Goal: Information Seeking & Learning: Learn about a topic

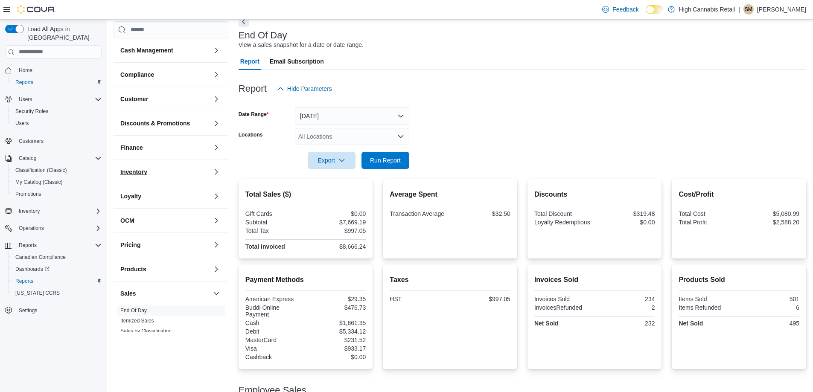
click at [134, 171] on h3 "Inventory" at bounding box center [133, 172] width 27 height 9
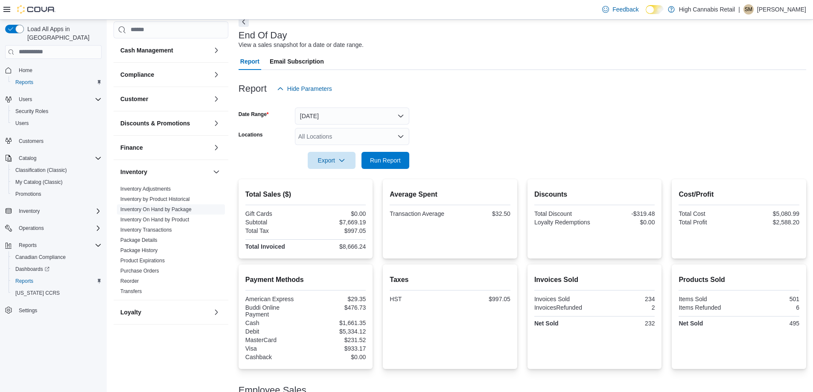
scroll to position [43, 0]
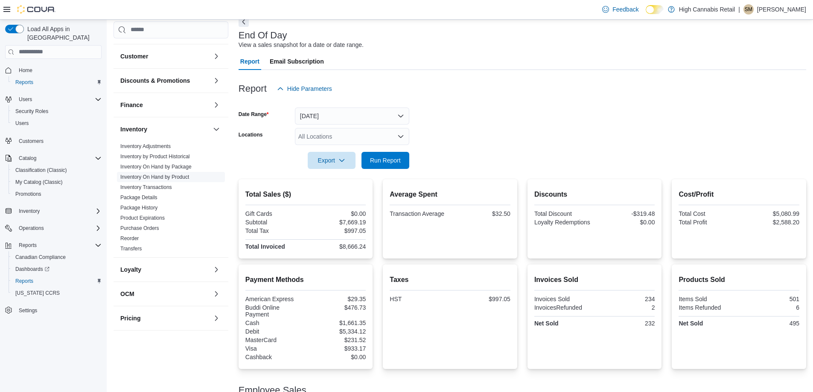
click at [168, 177] on link "Inventory On Hand by Product" at bounding box center [154, 177] width 69 height 6
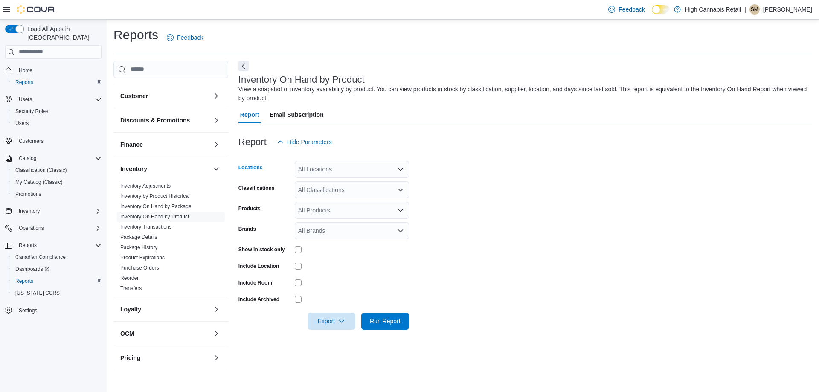
click at [316, 167] on div "All Locations" at bounding box center [352, 169] width 114 height 17
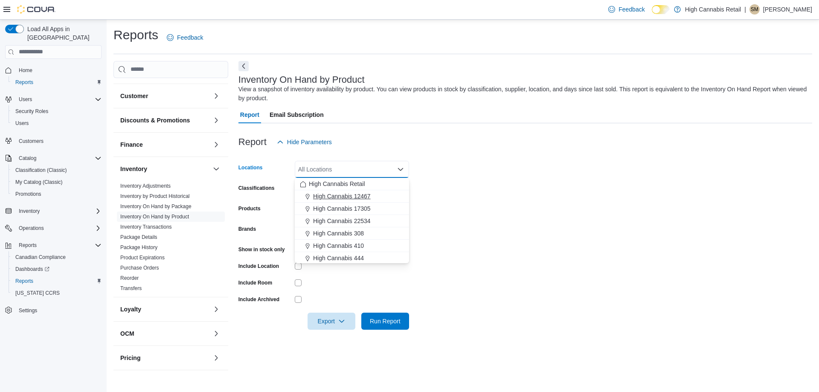
click at [343, 197] on span "High Cannabis 12467" at bounding box center [342, 196] width 58 height 9
click at [463, 174] on form "Locations High Cannabis 12467 Combo box. Selected. High Cannabis 12467. Press B…" at bounding box center [525, 240] width 574 height 179
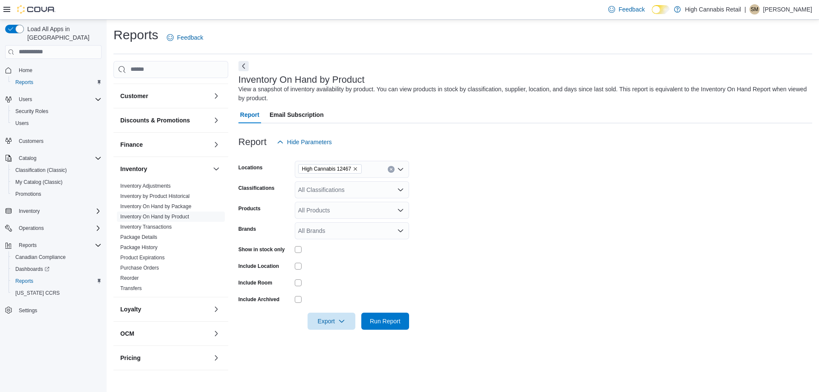
click at [284, 197] on div "Classifications" at bounding box center [264, 189] width 53 height 17
click at [328, 189] on div "All Classifications" at bounding box center [352, 189] width 114 height 17
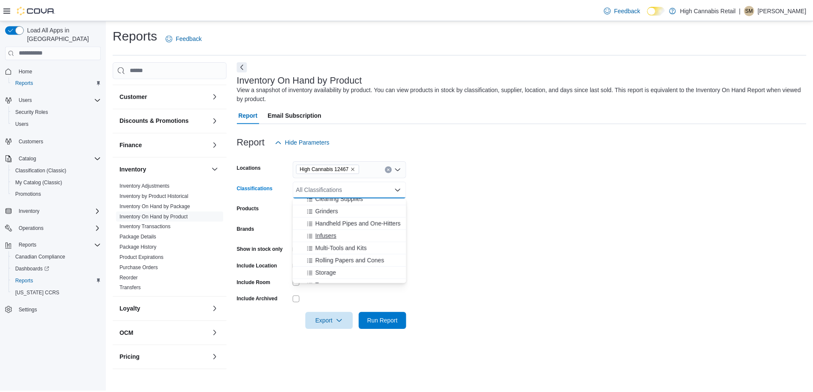
scroll to position [128, 0]
drag, startPoint x: 334, startPoint y: 246, endPoint x: 402, endPoint y: 224, distance: 71.8
click at [334, 246] on span "Cannabis" at bounding box center [325, 249] width 25 height 9
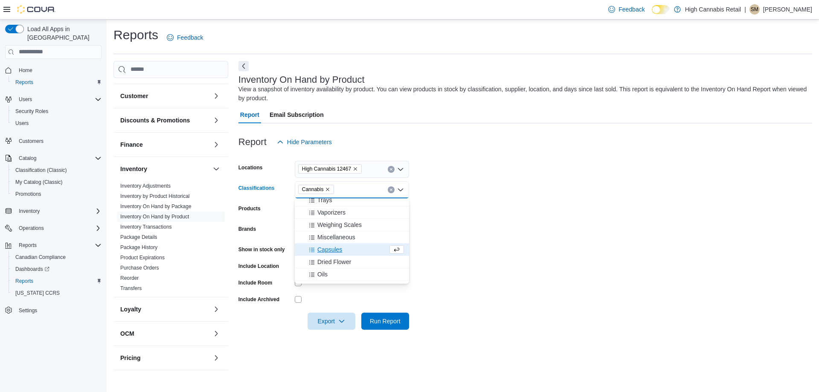
click at [420, 236] on form "Locations High Cannabis 12467 Classifications Cannabis Combo box. Selected. Can…" at bounding box center [525, 240] width 574 height 179
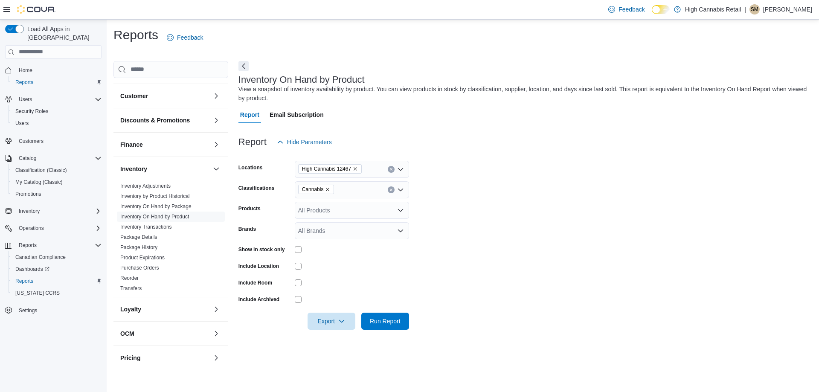
click at [295, 253] on div at bounding box center [352, 249] width 114 height 13
click at [390, 317] on span "Run Report" at bounding box center [385, 320] width 31 height 9
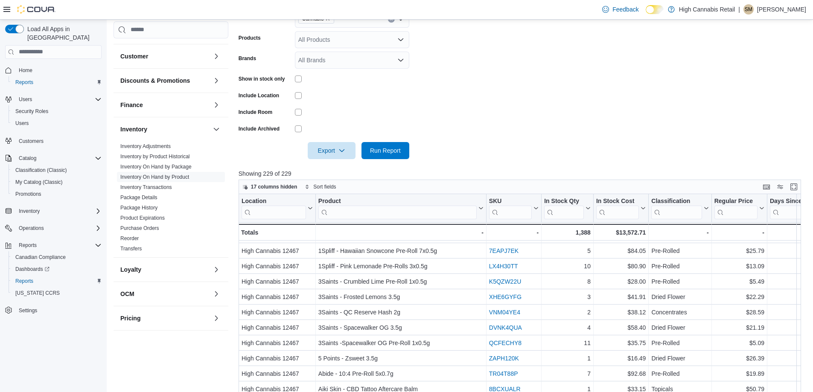
scroll to position [43, 0]
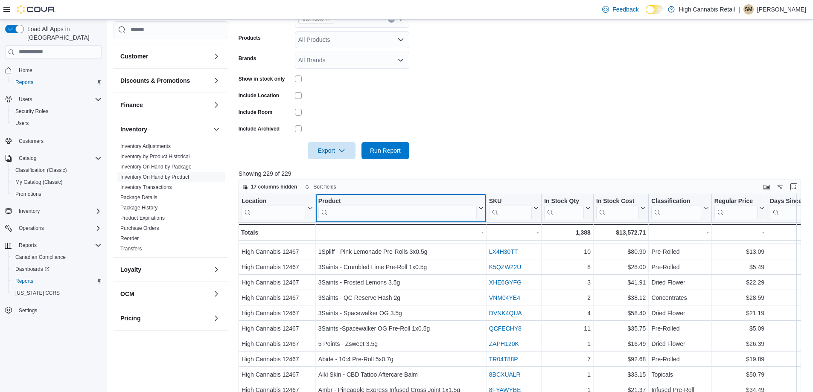
click at [402, 213] on input "search" at bounding box center [397, 213] width 158 height 14
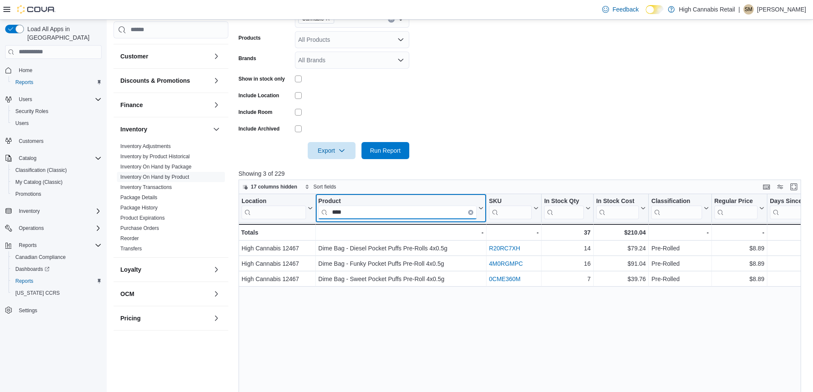
scroll to position [0, 0]
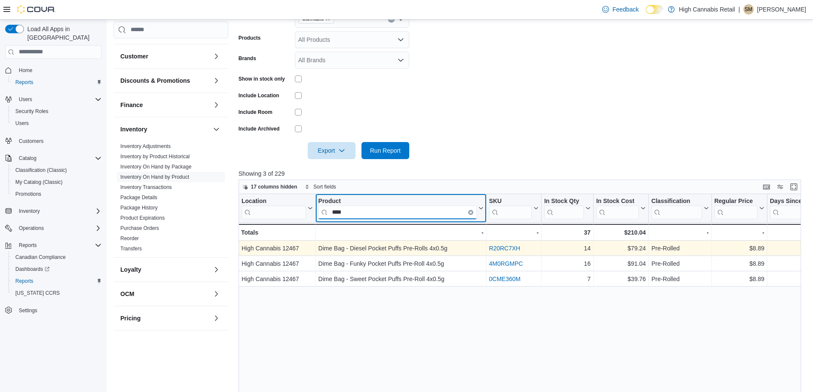
type input "****"
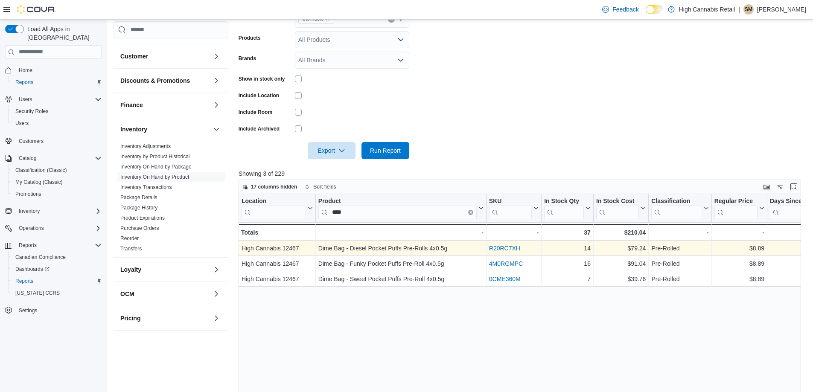
click at [505, 249] on link "R20RC7XH" at bounding box center [504, 248] width 31 height 7
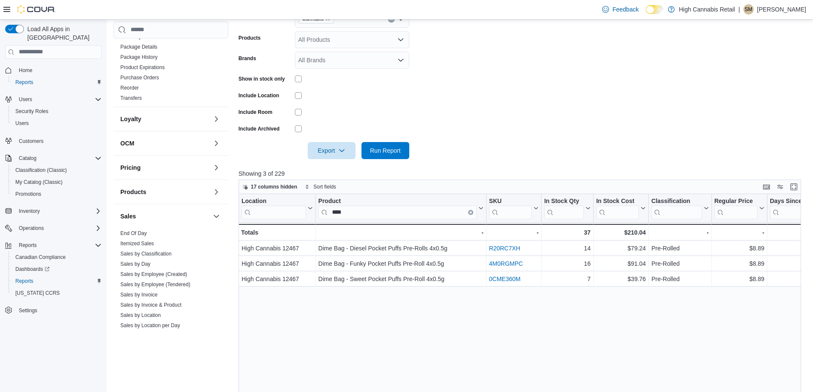
scroll to position [269, 0]
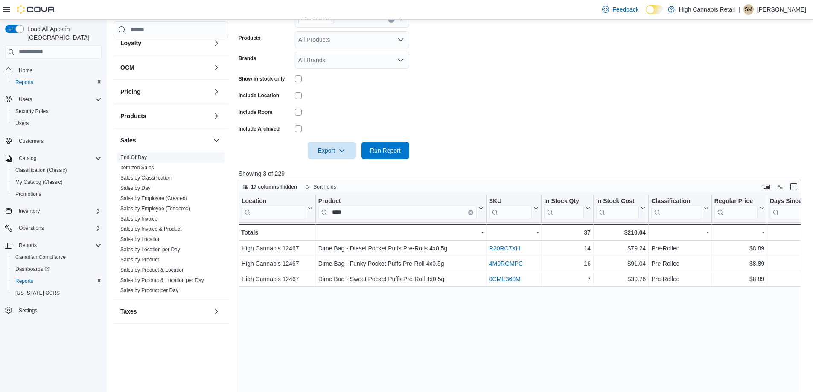
click at [136, 158] on link "End Of Day" at bounding box center [133, 157] width 26 height 6
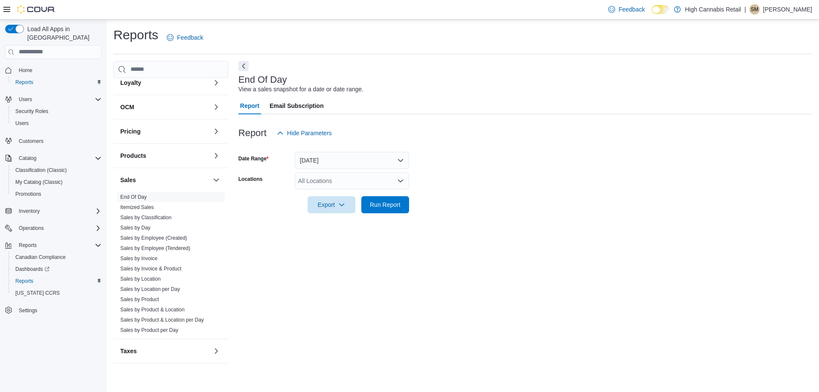
drag, startPoint x: 82, startPoint y: 20, endPoint x: 366, endPoint y: 63, distance: 286.8
click at [366, 63] on div "End Of Day View a sales snapshot for a date or date range. Report Email Subscri…" at bounding box center [525, 216] width 574 height 311
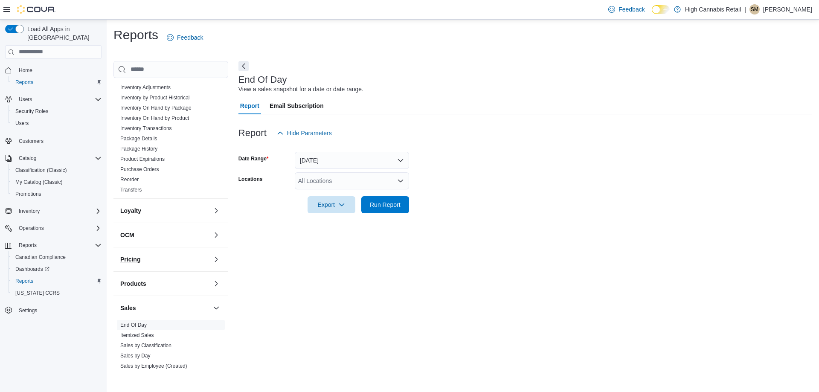
click at [185, 258] on button "Pricing" at bounding box center [164, 259] width 89 height 9
click at [139, 277] on link "Price Sheet" at bounding box center [133, 276] width 26 height 6
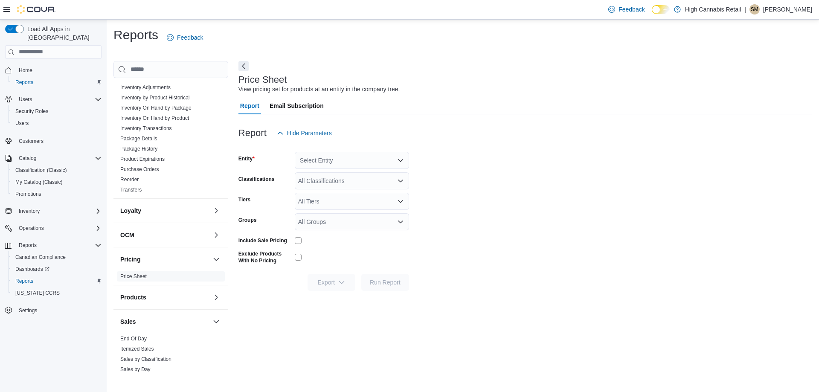
click at [331, 156] on div "Select Entity" at bounding box center [352, 160] width 114 height 17
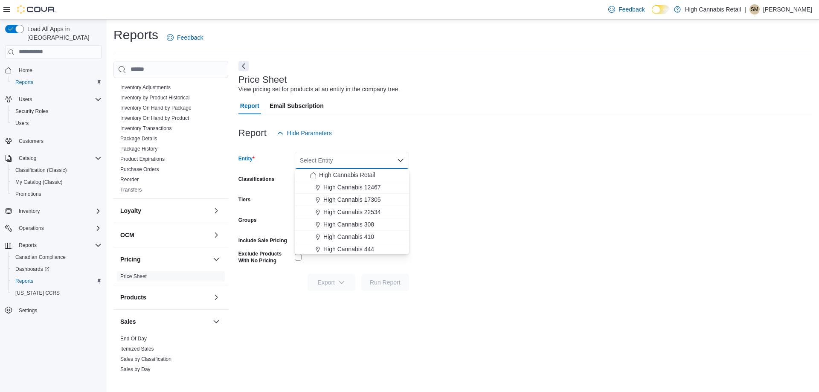
click at [365, 163] on div "Select Entity Combo box. Selected. Combo box input. Select Entity. Type some te…" at bounding box center [352, 160] width 114 height 17
click at [428, 155] on form "Entity Select Entity Combo box. Selected. Combo box input. Select Entity. Type …" at bounding box center [525, 216] width 574 height 149
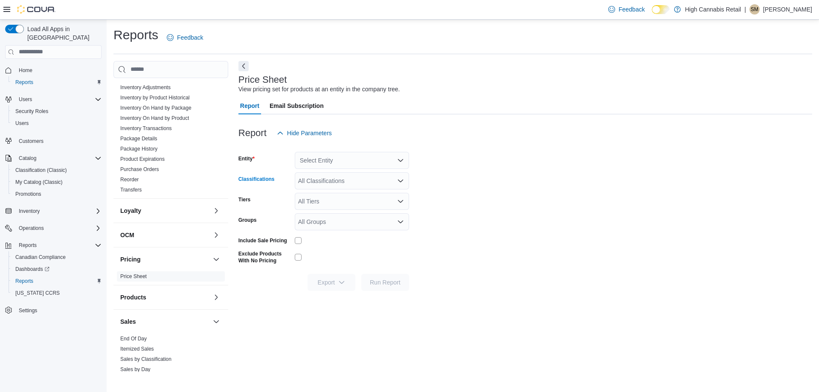
click at [335, 185] on div "All Classifications" at bounding box center [352, 180] width 114 height 17
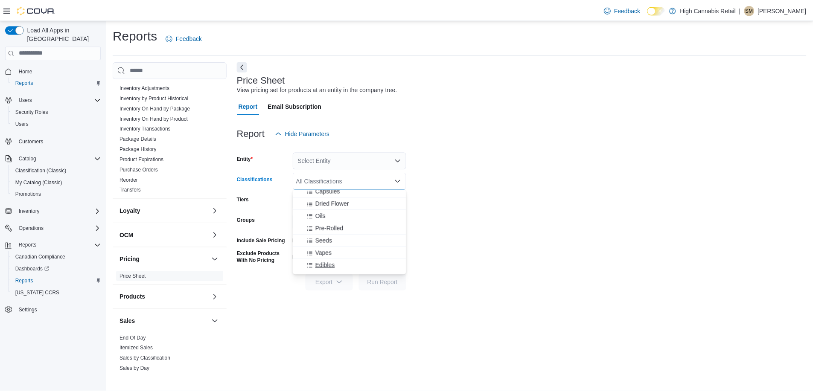
scroll to position [171, 0]
click at [346, 252] on button "Pre-Rolled" at bounding box center [352, 247] width 114 height 12
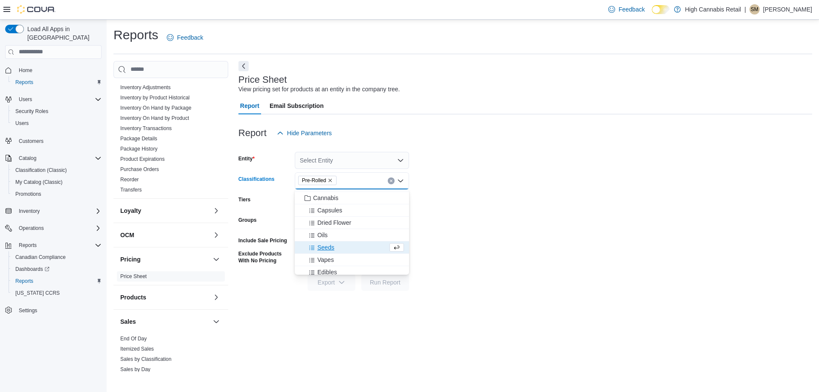
click at [536, 172] on form "Entity Select Entity Classifications Pre-Rolled Combo box. Selected. Pre-Rolled…" at bounding box center [525, 216] width 574 height 149
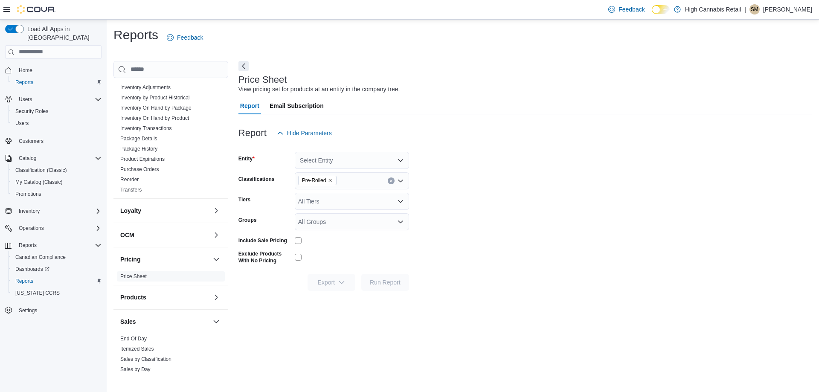
click at [324, 204] on div "All Tiers" at bounding box center [352, 201] width 114 height 17
click at [324, 204] on div "All Tiers Combo box. Selected. Combo box input. All Tiers. Type some text or, t…" at bounding box center [352, 201] width 114 height 17
click at [363, 247] on div at bounding box center [352, 240] width 114 height 13
click at [361, 221] on div "All Groups" at bounding box center [352, 221] width 114 height 17
click at [531, 220] on form "Entity Select Entity Classifications Pre-Rolled Tiers All Tiers Groups All Grou…" at bounding box center [525, 216] width 574 height 149
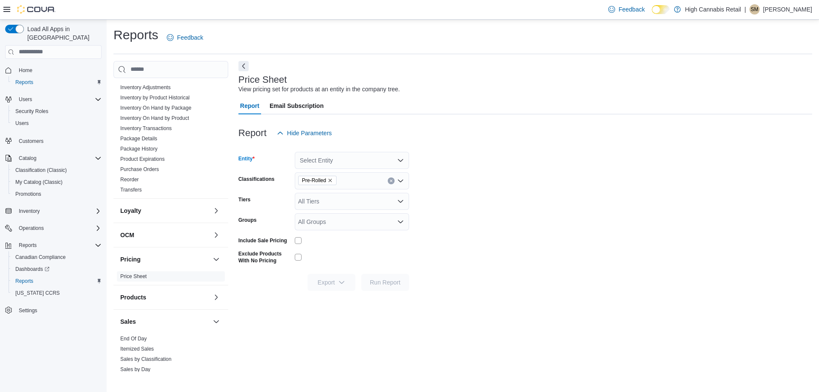
click at [334, 159] on div "Select Entity" at bounding box center [352, 160] width 114 height 17
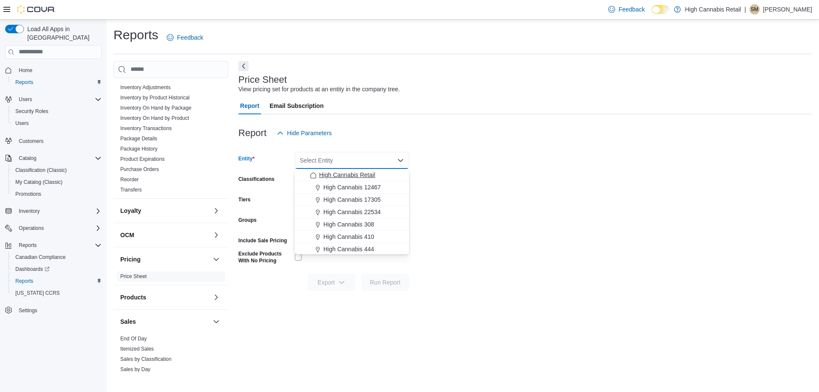
click at [331, 174] on span "High Cannabis Retail" at bounding box center [347, 175] width 56 height 9
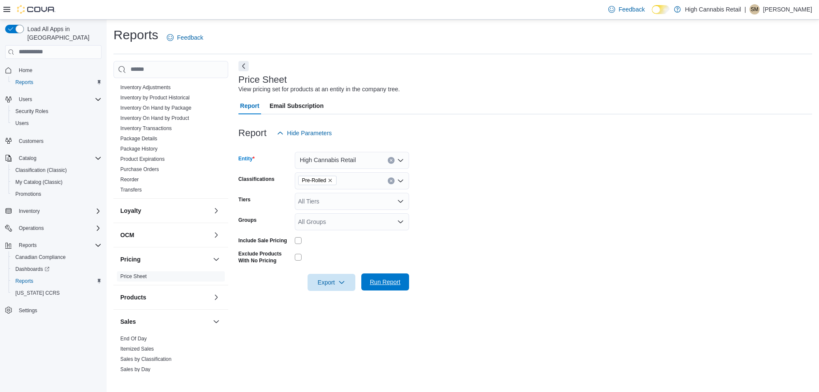
click at [385, 286] on span "Run Report" at bounding box center [385, 282] width 31 height 9
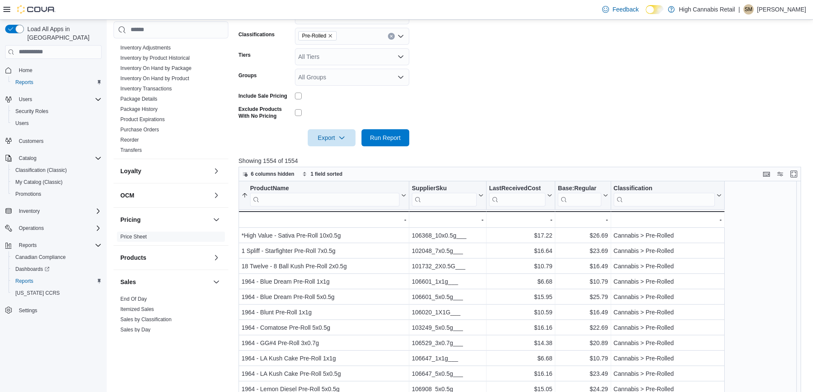
scroll to position [213, 0]
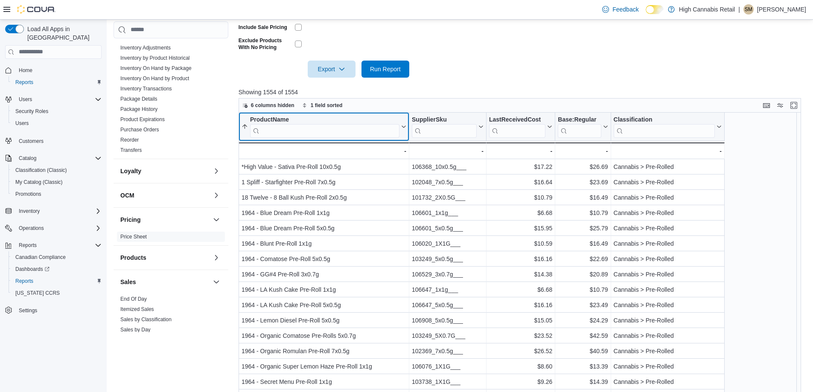
click at [357, 131] on input "search" at bounding box center [324, 131] width 149 height 14
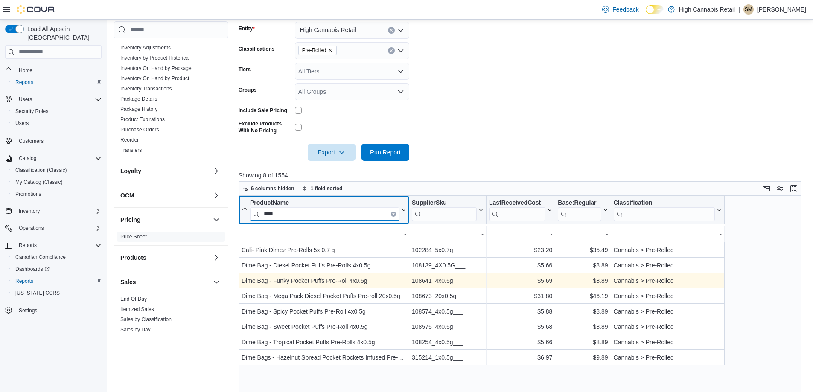
scroll to position [128, 0]
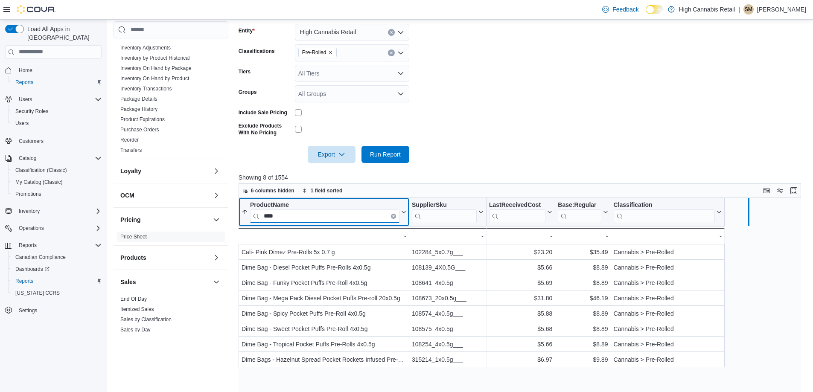
drag, startPoint x: 722, startPoint y: 218, endPoint x: 748, endPoint y: 209, distance: 27.5
click at [748, 209] on div at bounding box center [747, 212] width 3 height 28
drag, startPoint x: 748, startPoint y: 209, endPoint x: 726, endPoint y: 206, distance: 22.4
click at [726, 206] on div at bounding box center [725, 212] width 3 height 28
type input "****"
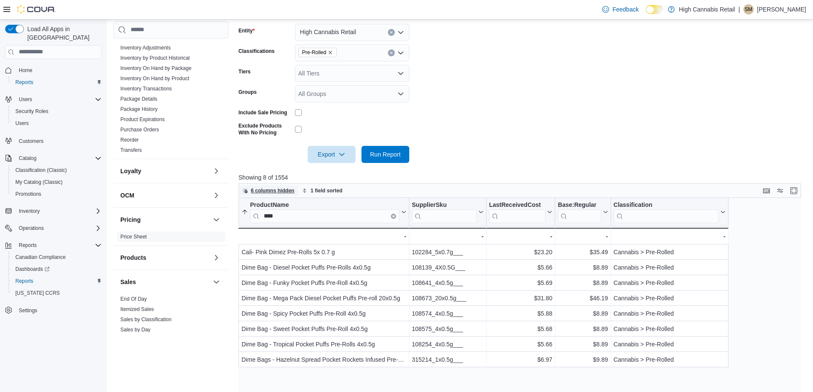
click at [280, 189] on span "6 columns hidden" at bounding box center [273, 190] width 44 height 7
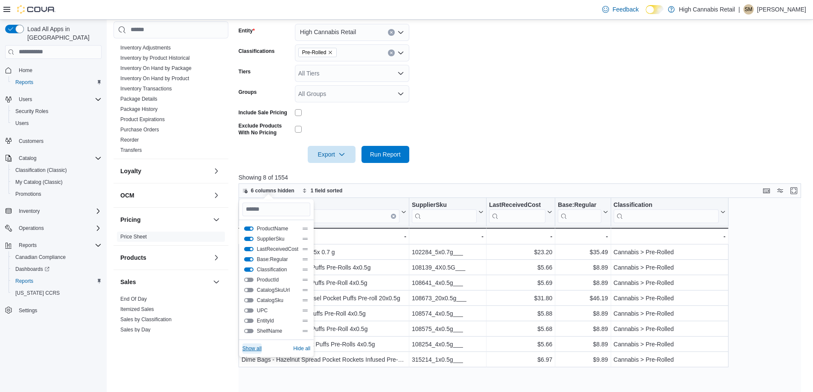
click at [255, 347] on span "Show all" at bounding box center [251, 348] width 19 height 7
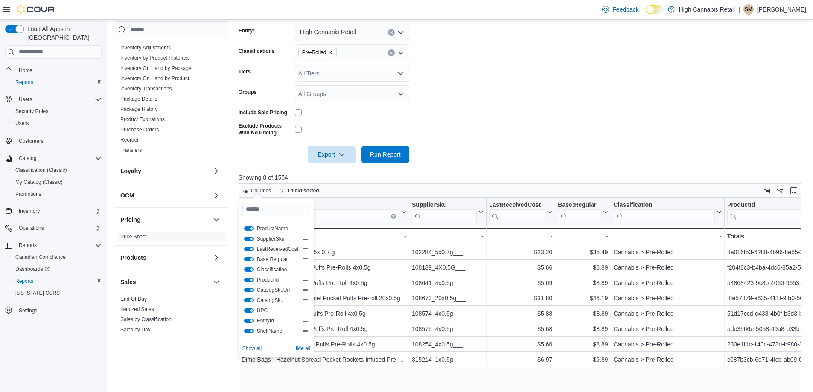
click at [590, 104] on form "Entity High Cannabis Retail Classifications Pre-Rolled Tiers All Tiers Groups A…" at bounding box center [522, 88] width 568 height 149
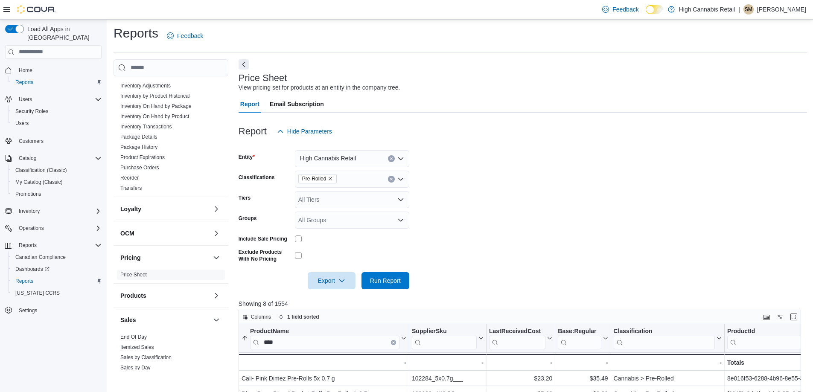
scroll to position [0, 0]
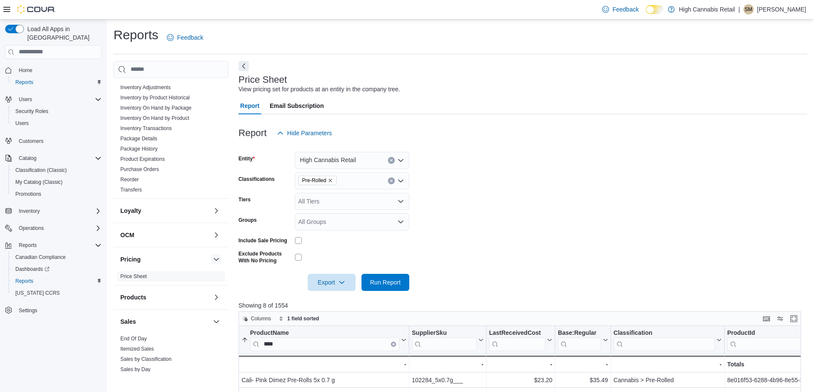
click at [211, 264] on button "button" at bounding box center [216, 259] width 10 height 10
click at [143, 324] on link "End Of Day" at bounding box center [133, 325] width 26 height 6
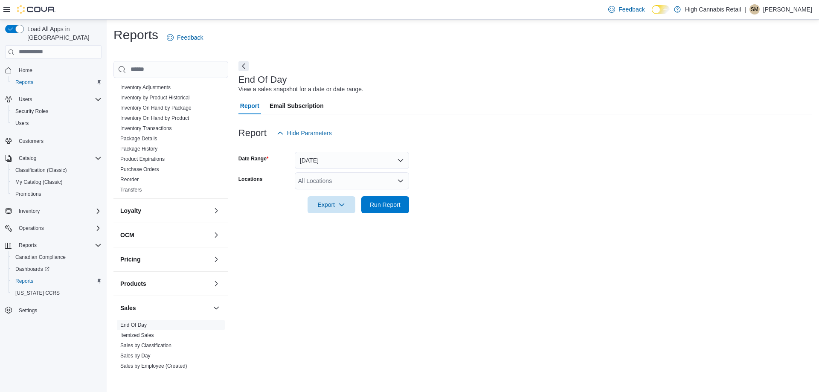
drag, startPoint x: 35, startPoint y: 4, endPoint x: 687, endPoint y: 165, distance: 672.1
click at [691, 163] on form "Date Range Today Locations All Locations Export Run Report" at bounding box center [525, 178] width 574 height 72
click at [374, 205] on span "Run Report" at bounding box center [385, 204] width 31 height 9
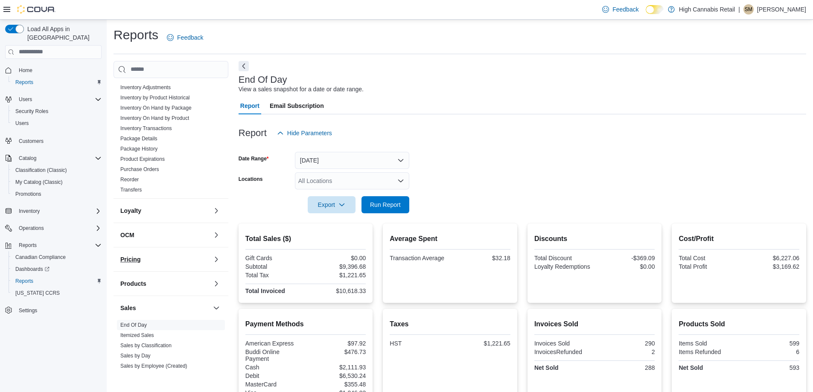
click at [177, 255] on button "Pricing" at bounding box center [164, 259] width 89 height 9
click at [142, 279] on span "Price Sheet" at bounding box center [133, 276] width 26 height 7
click at [143, 276] on link "Price Sheet" at bounding box center [133, 276] width 26 height 6
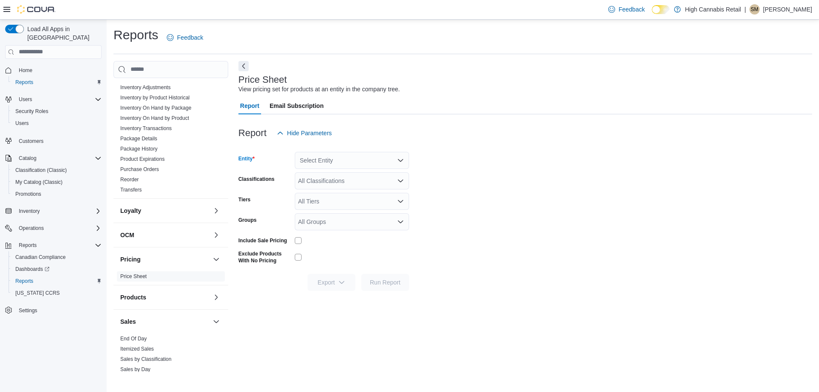
click at [358, 160] on div "Select Entity" at bounding box center [352, 160] width 114 height 17
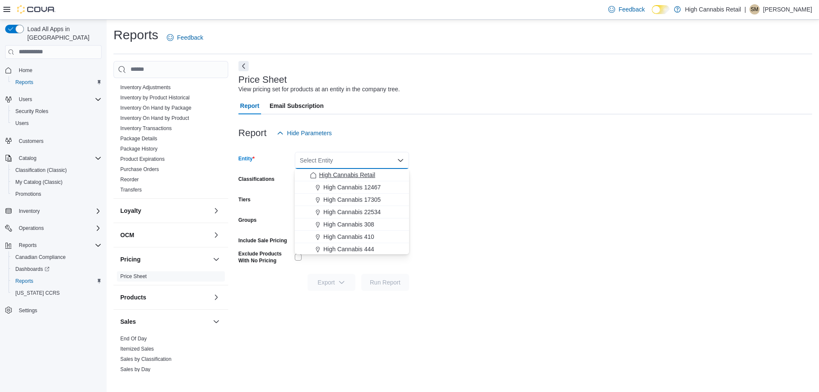
click at [349, 178] on span "High Cannabis Retail" at bounding box center [347, 175] width 56 height 9
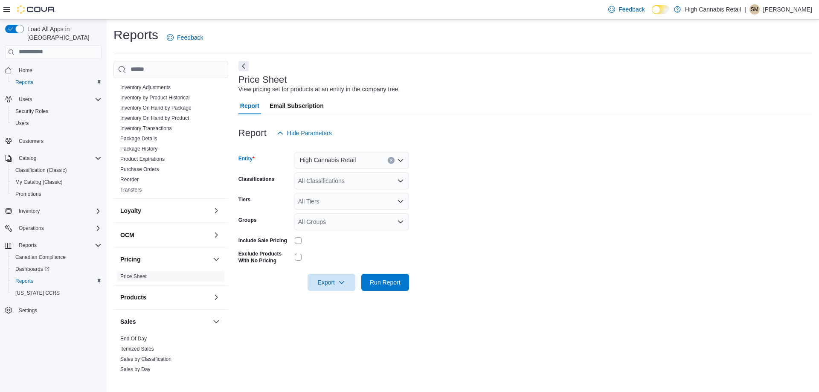
click at [348, 182] on div "All Classifications" at bounding box center [352, 180] width 114 height 17
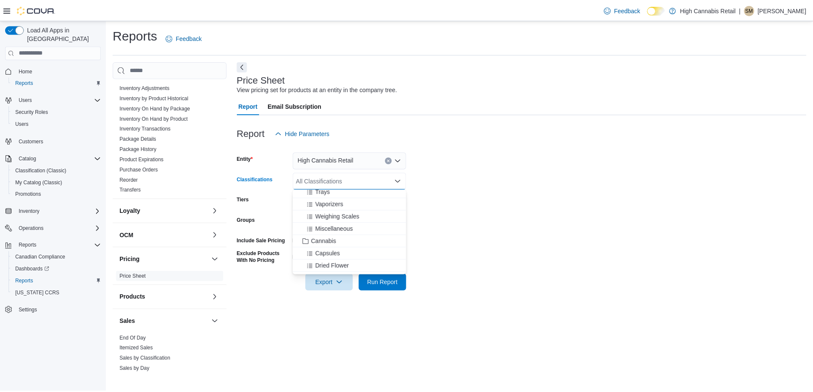
scroll to position [128, 0]
click at [353, 252] on div "Capsules" at bounding box center [352, 253] width 104 height 9
click at [596, 174] on form "Entity High Cannabis Retail Classifications Capsules Combo box. Selected. Capsu…" at bounding box center [525, 216] width 574 height 149
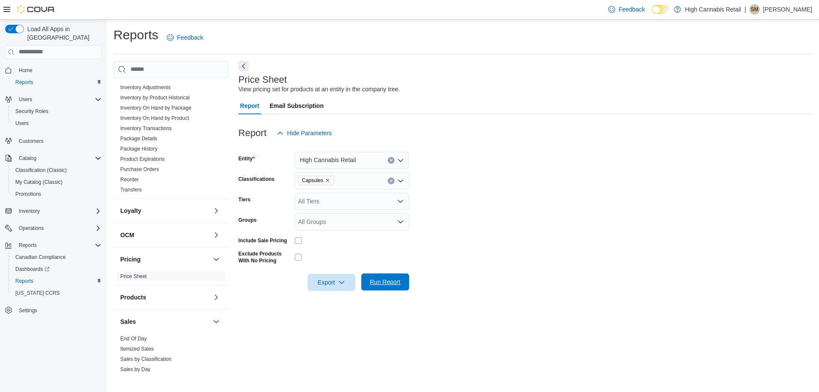
click at [385, 286] on span "Run Report" at bounding box center [385, 282] width 31 height 9
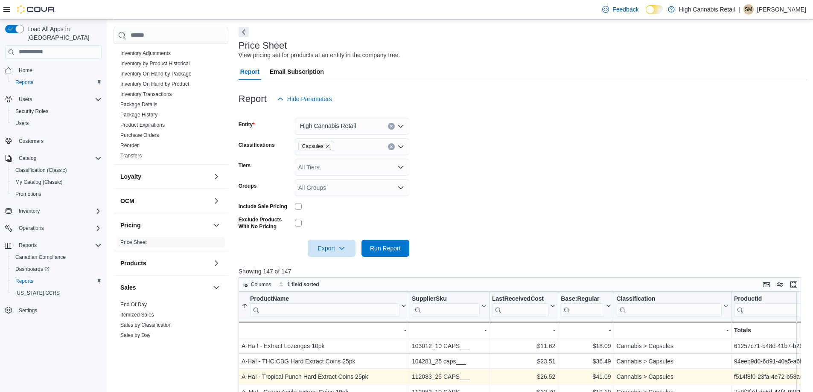
scroll to position [85, 0]
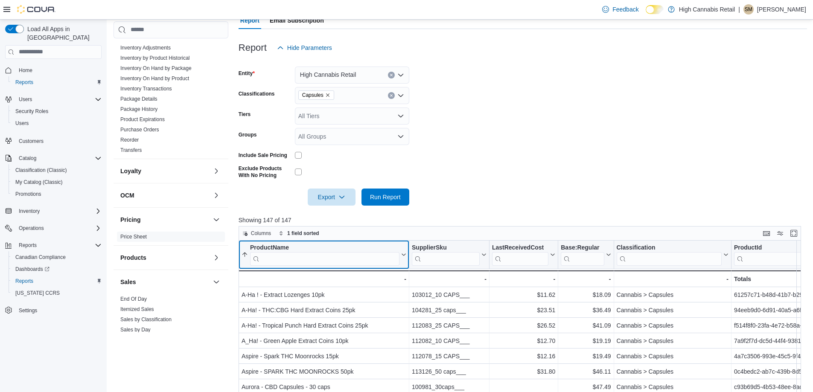
click at [276, 255] on input "search" at bounding box center [324, 259] width 149 height 14
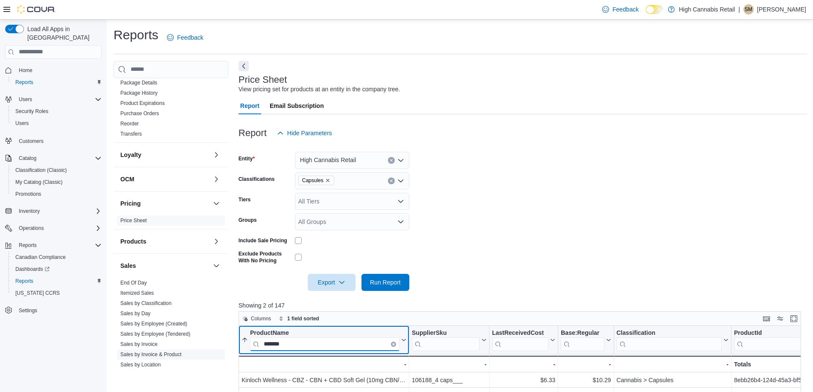
scroll to position [269, 0]
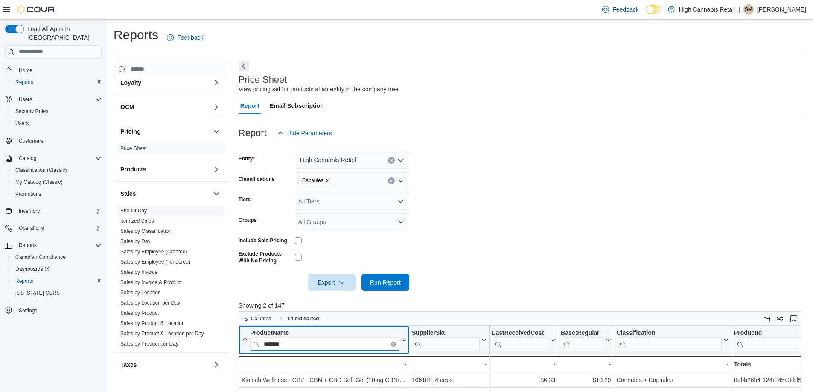
type input "*******"
click at [134, 210] on link "End Of Day" at bounding box center [133, 211] width 26 height 6
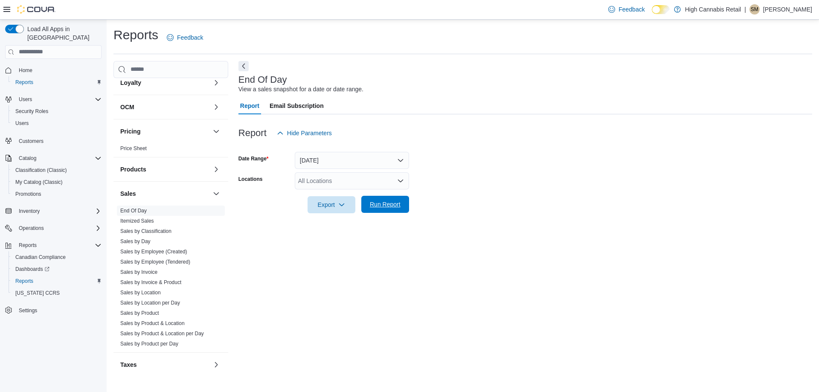
click at [395, 204] on span "Run Report" at bounding box center [385, 204] width 31 height 9
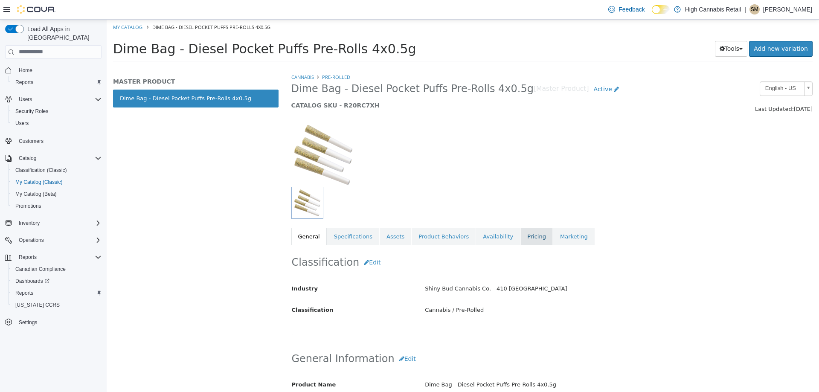
click at [525, 238] on link "Pricing" at bounding box center [536, 236] width 32 height 18
